Goal: Information Seeking & Learning: Learn about a topic

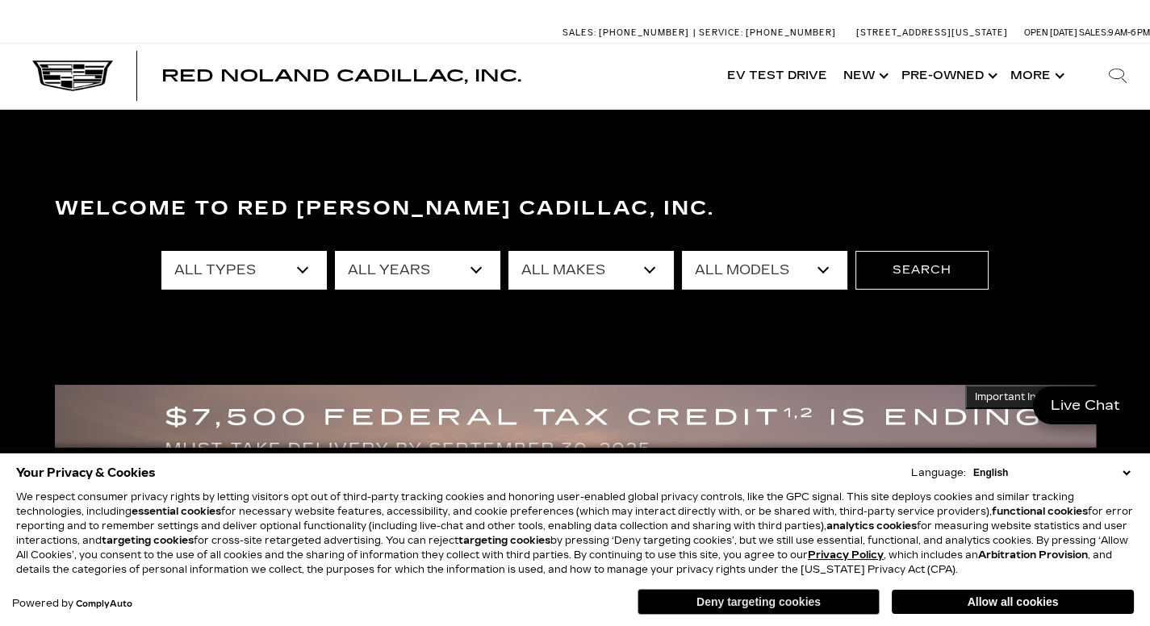
click at [839, 604] on button "Deny targeting cookies" at bounding box center [758, 602] width 242 height 26
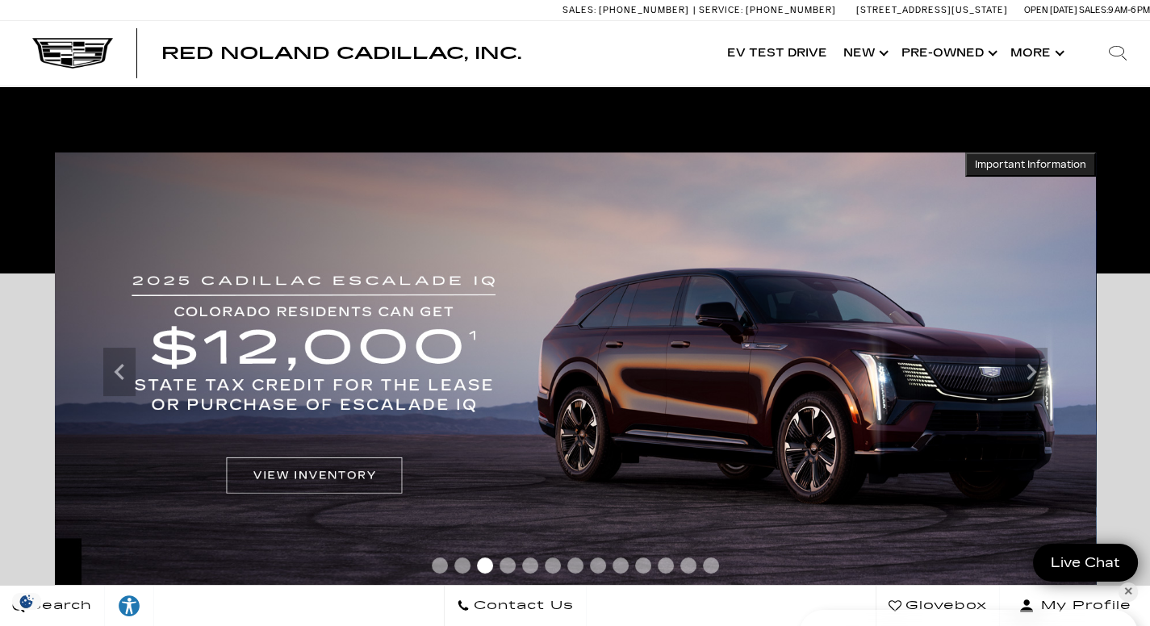
scroll to position [234, 0]
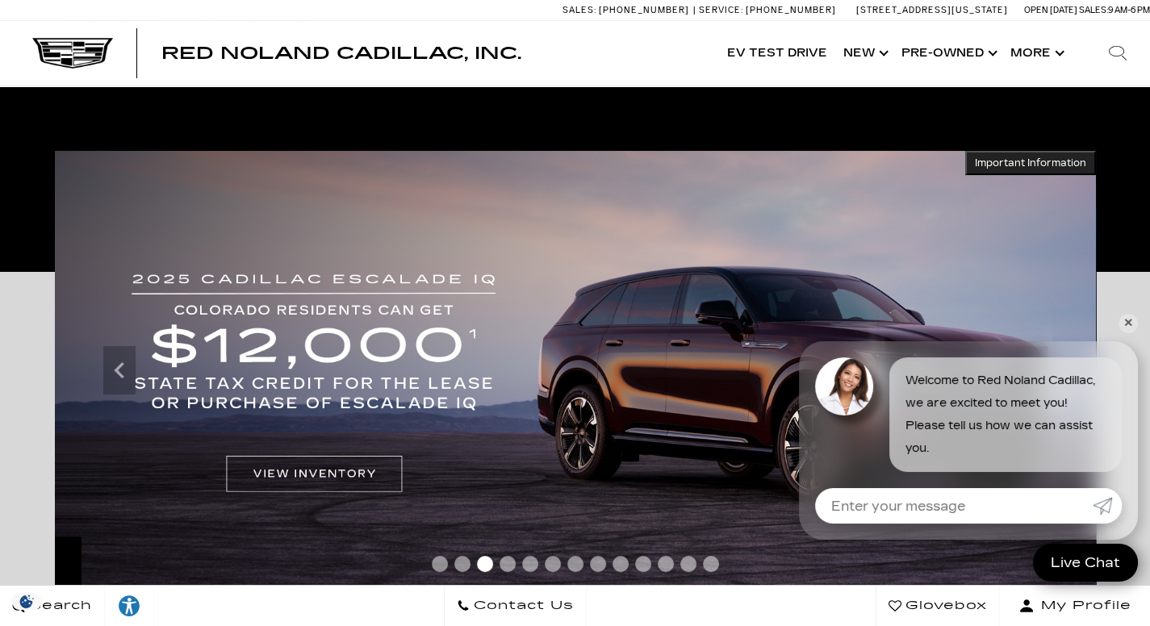
click at [1131, 325] on link "✕" at bounding box center [1127, 323] width 19 height 19
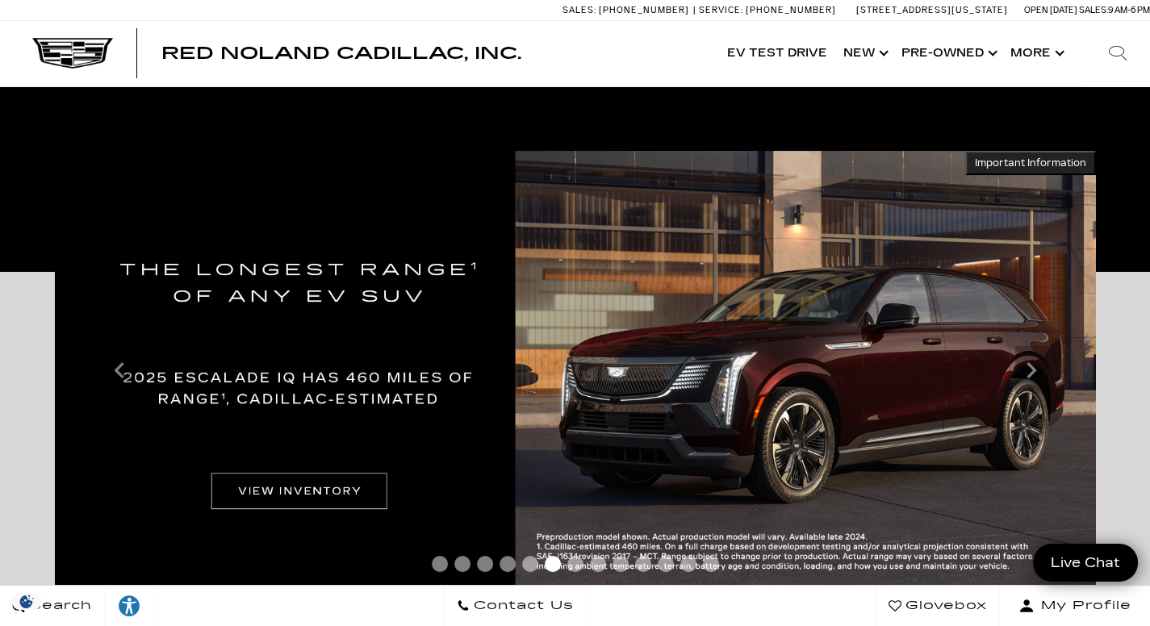
click at [111, 373] on icon "Previous slide" at bounding box center [119, 370] width 32 height 32
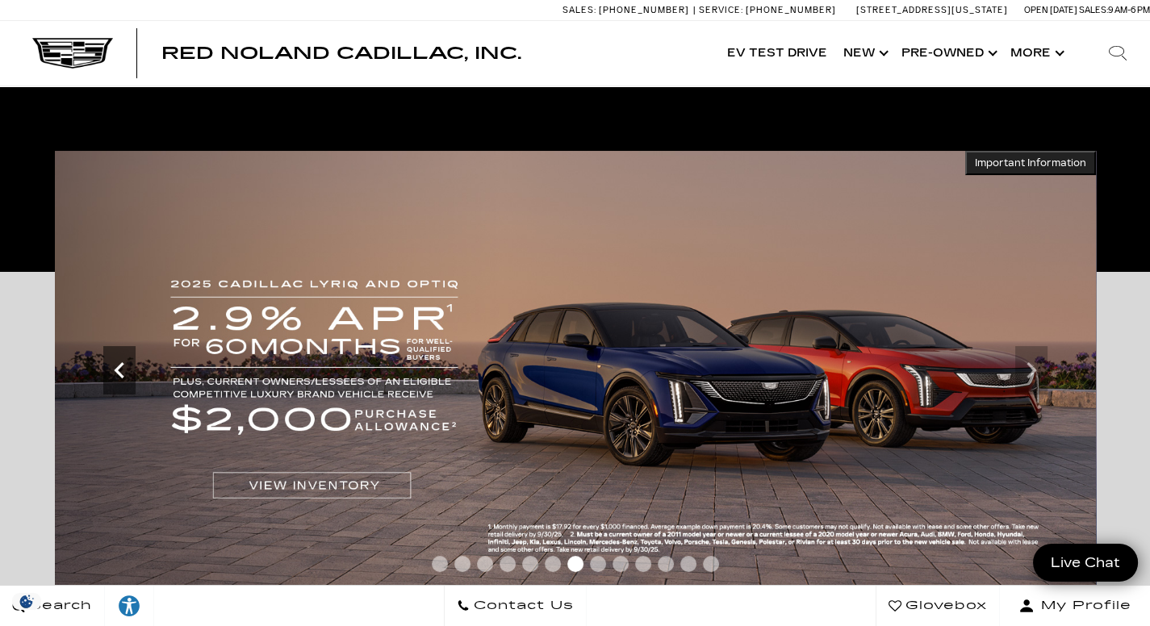
click at [127, 361] on icon "Previous slide" at bounding box center [119, 370] width 32 height 32
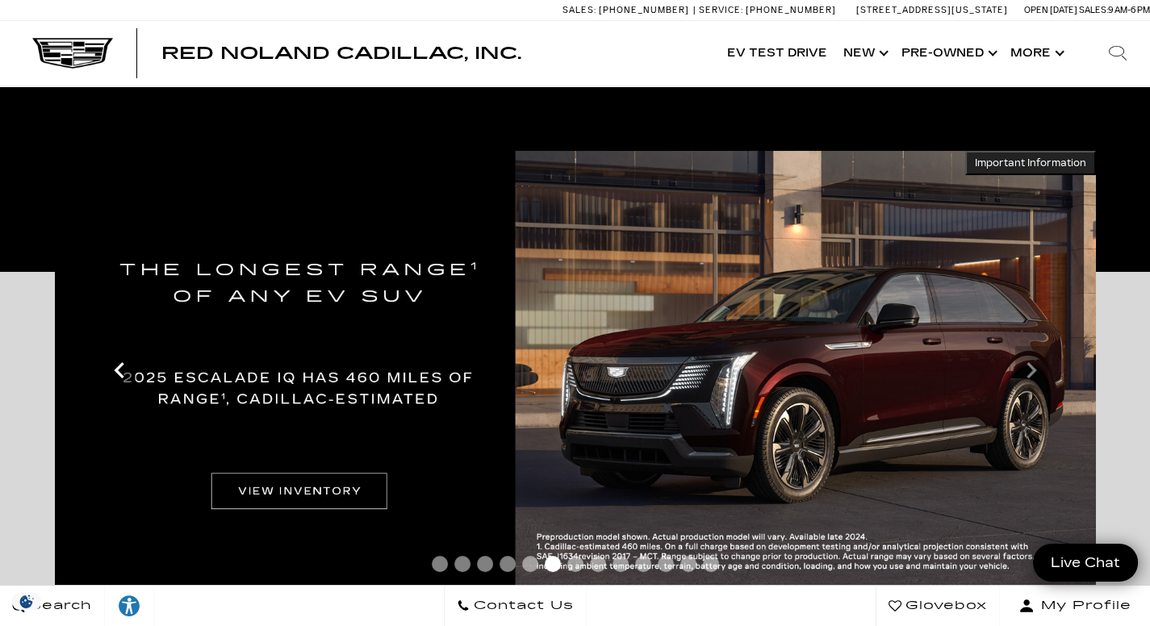
click at [127, 361] on icon "Previous slide" at bounding box center [119, 370] width 32 height 32
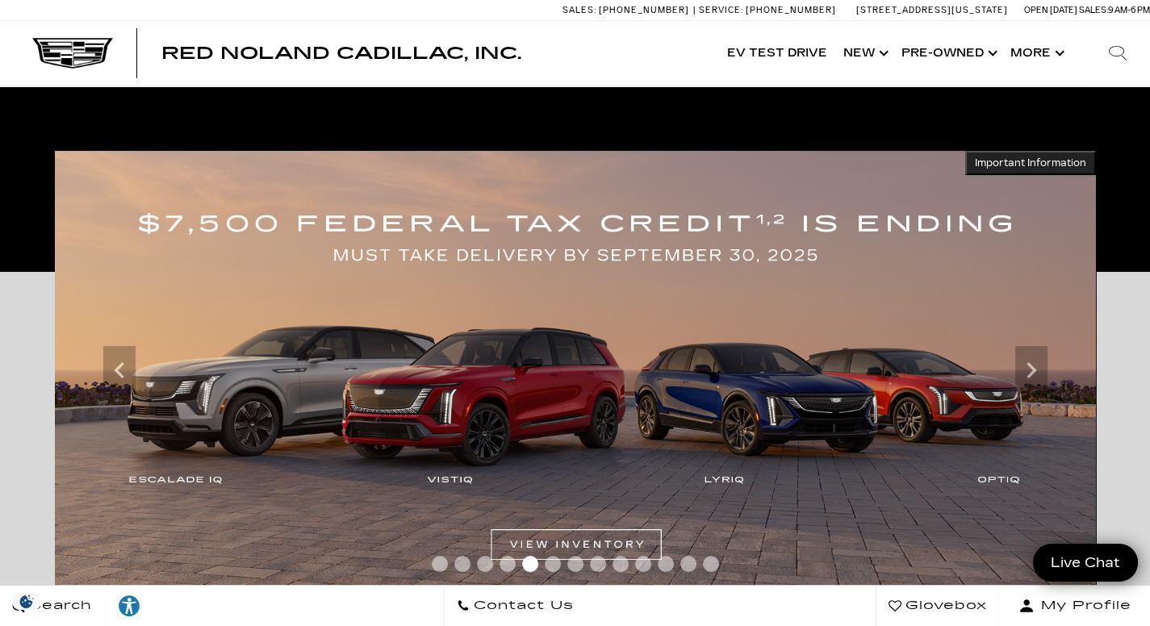
click at [542, 540] on img at bounding box center [575, 371] width 1041 height 440
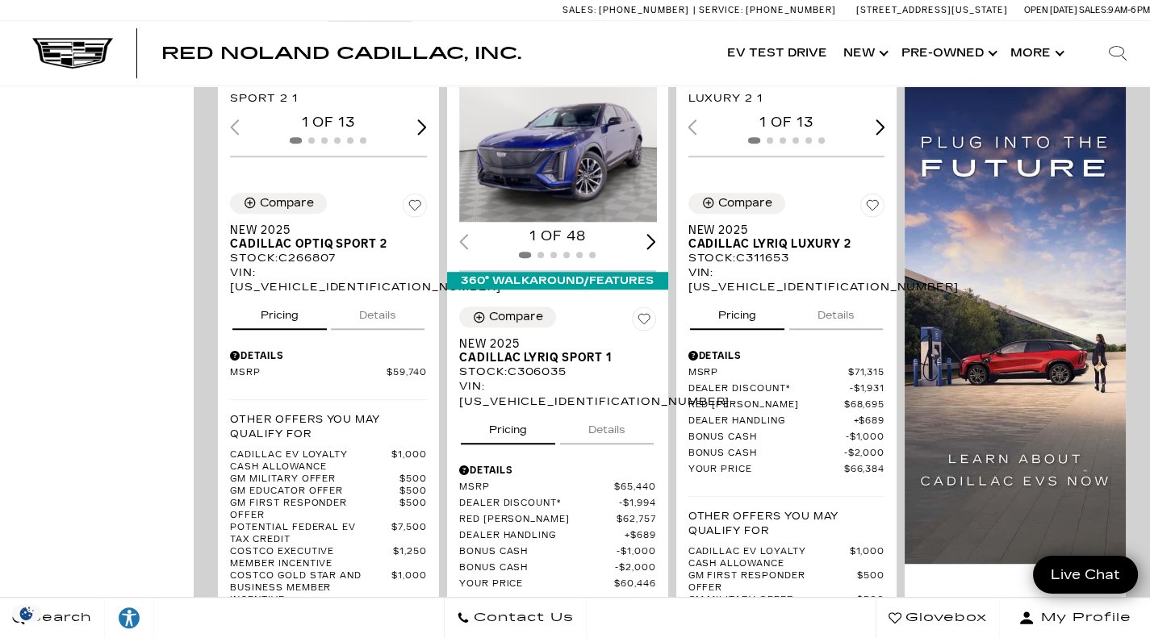
scroll to position [1914, 0]
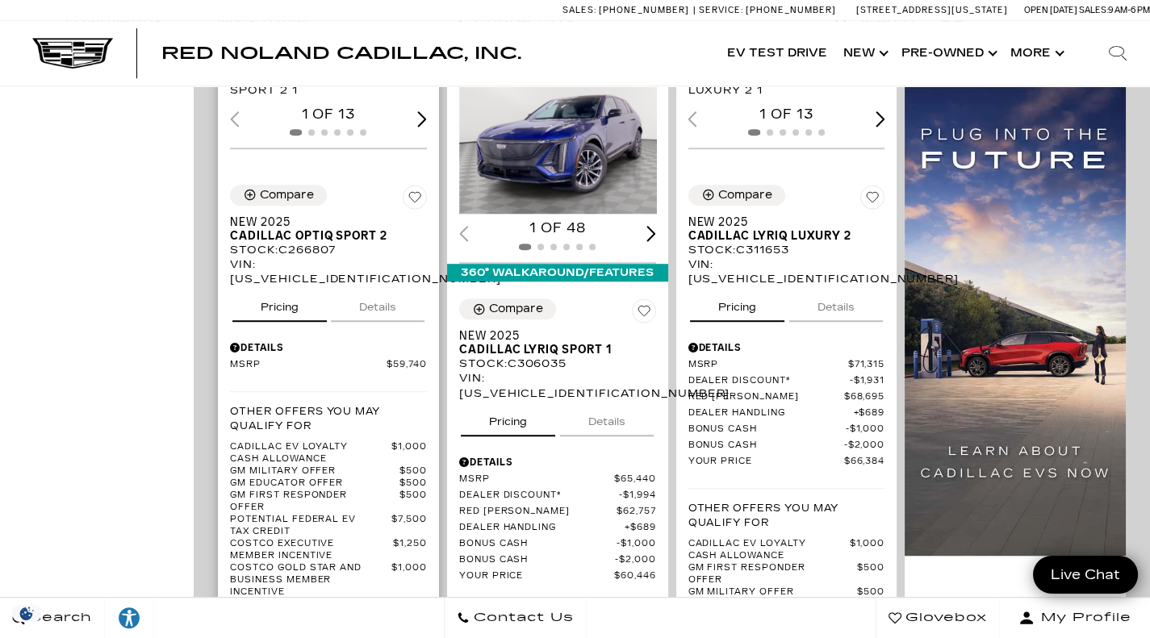
click at [389, 286] on button "Details" at bounding box center [378, 304] width 94 height 36
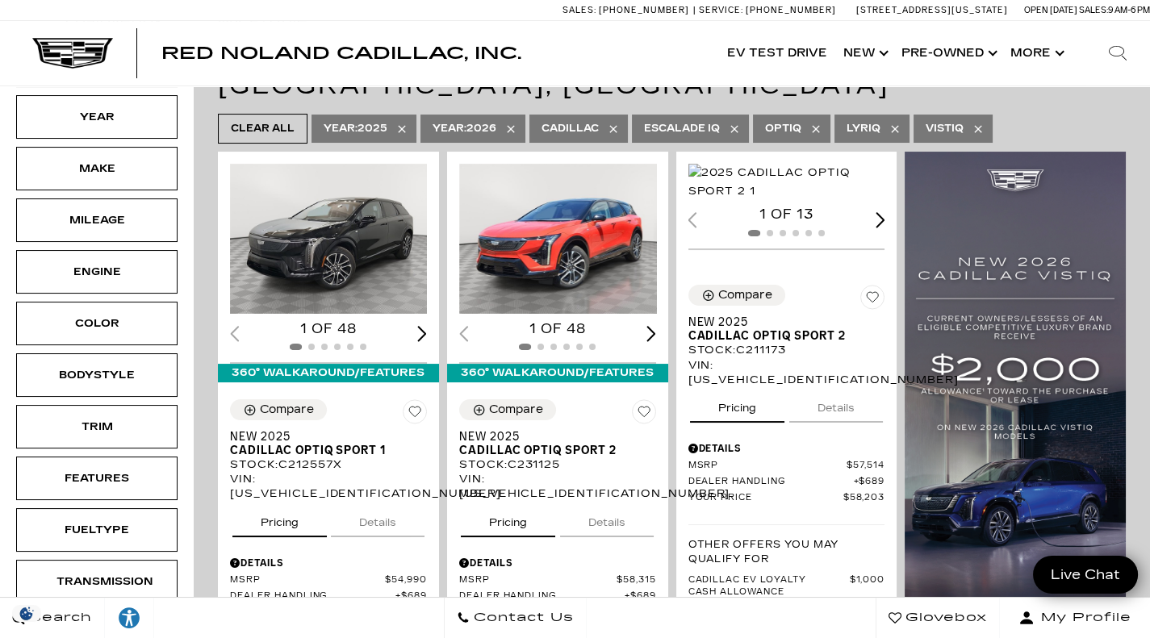
scroll to position [0, 0]
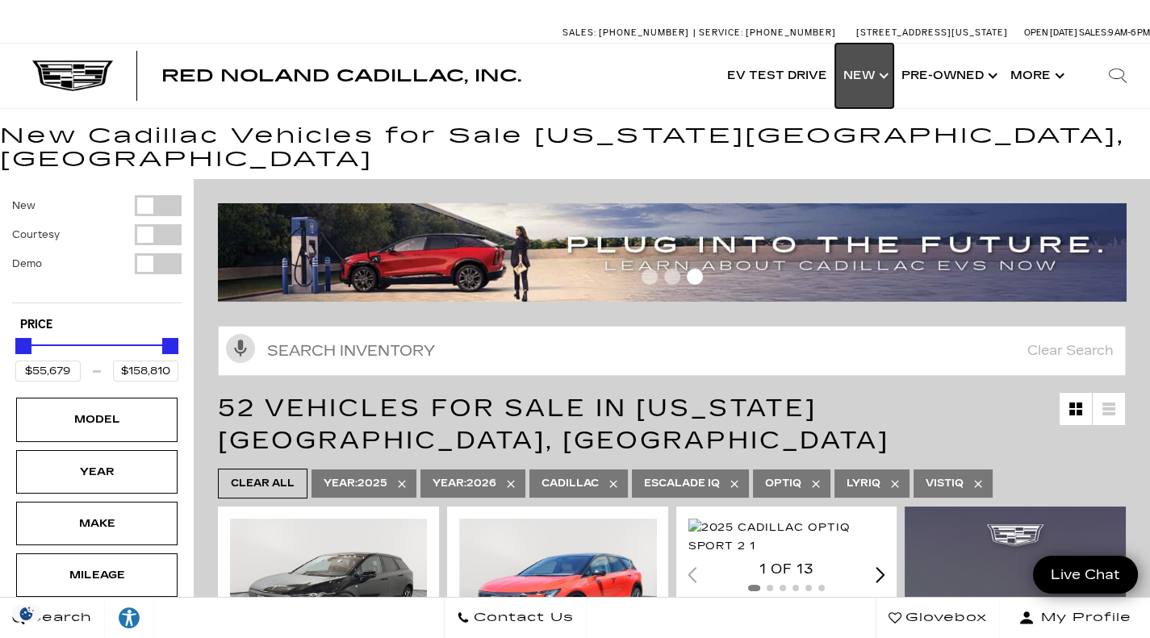
click at [883, 71] on link "Show New" at bounding box center [864, 76] width 58 height 65
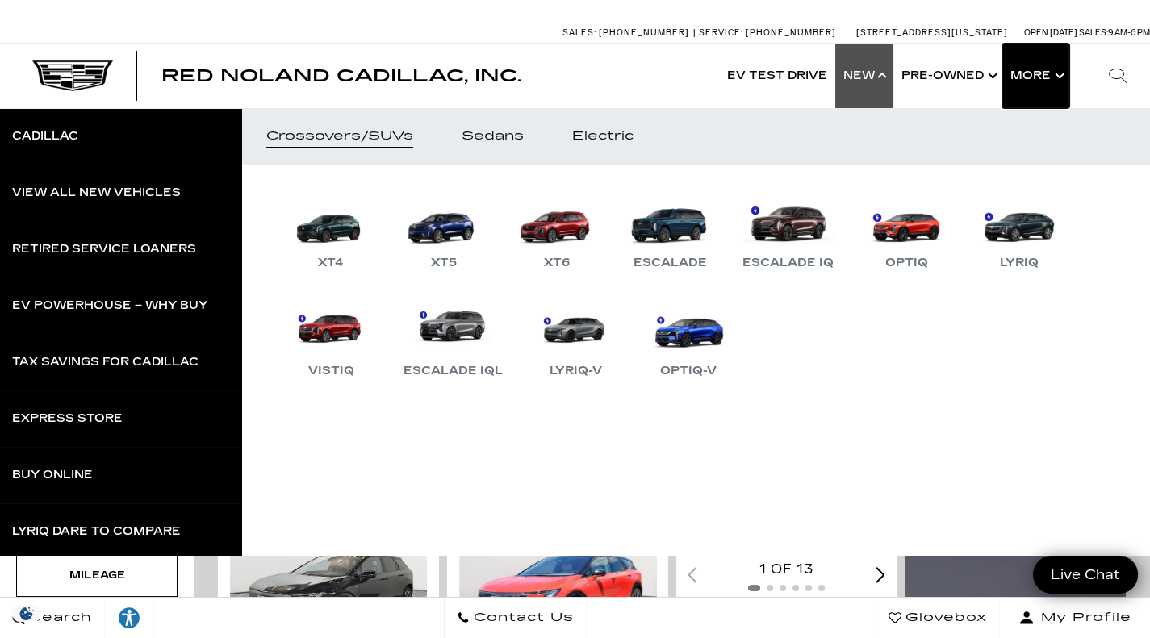
click at [1052, 75] on button "Show More" at bounding box center [1035, 76] width 67 height 65
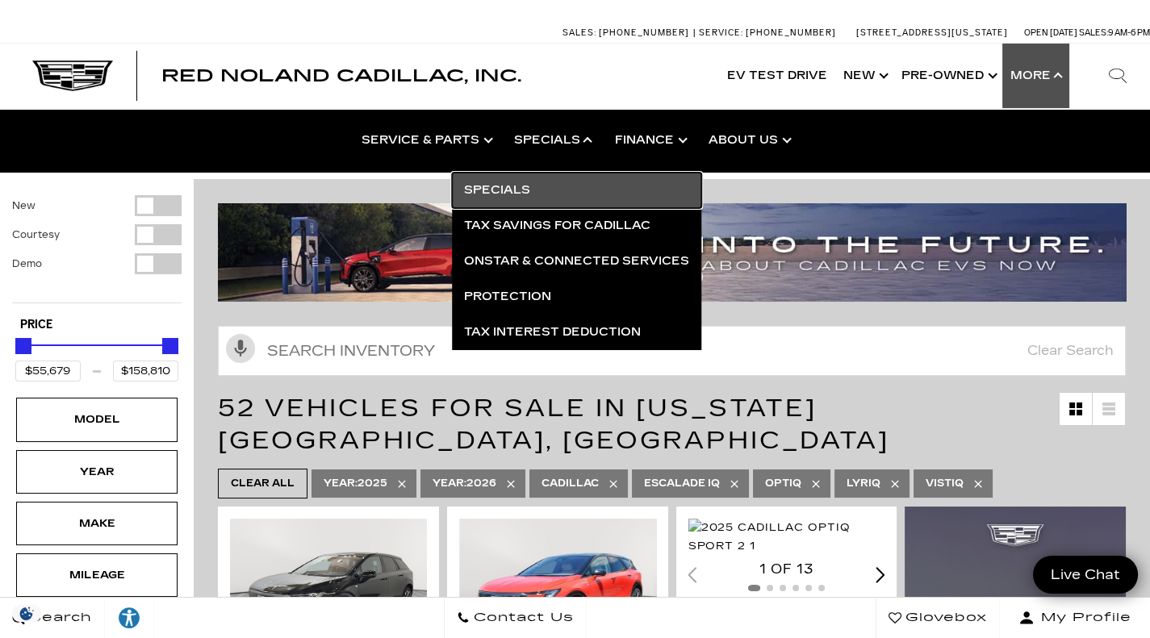
click at [500, 190] on link "Specials" at bounding box center [576, 191] width 249 height 36
